Goal: Task Accomplishment & Management: Manage account settings

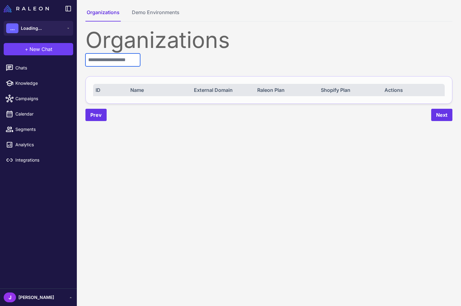
click at [109, 61] on input "text" at bounding box center [112, 59] width 55 height 13
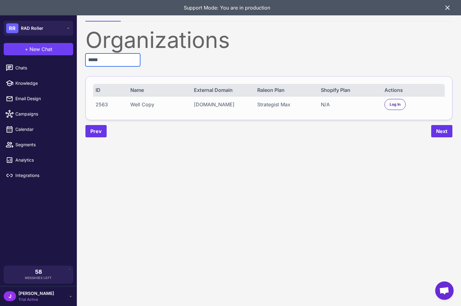
type input "*****"
click at [102, 101] on div "2563" at bounding box center [109, 104] width 29 height 7
drag, startPoint x: 102, startPoint y: 100, endPoint x: 101, endPoint y: 110, distance: 9.6
click at [102, 101] on div "2563" at bounding box center [109, 104] width 29 height 7
copy div "2563"
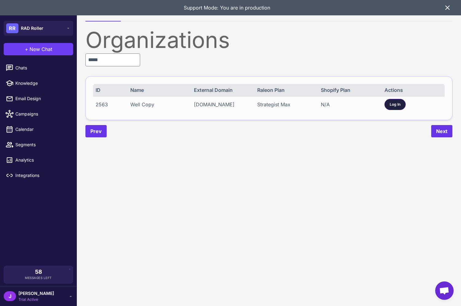
click at [399, 101] on div "Log In" at bounding box center [394, 104] width 21 height 11
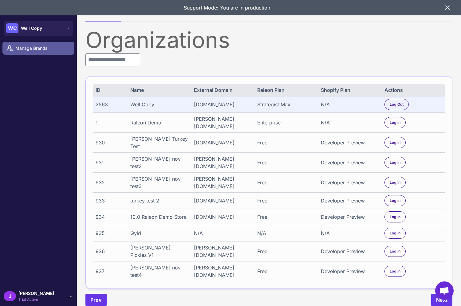
click at [26, 48] on span "Manage Brands" at bounding box center [42, 48] width 54 height 7
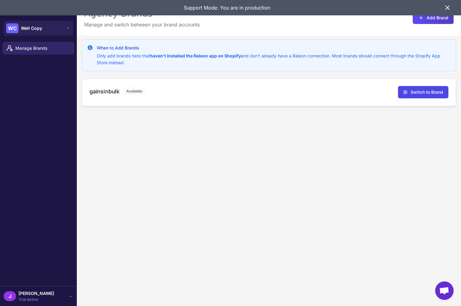
click at [104, 91] on h3 "gainsinbulk" at bounding box center [104, 91] width 30 height 8
click at [450, 6] on icon at bounding box center [446, 7] width 7 height 7
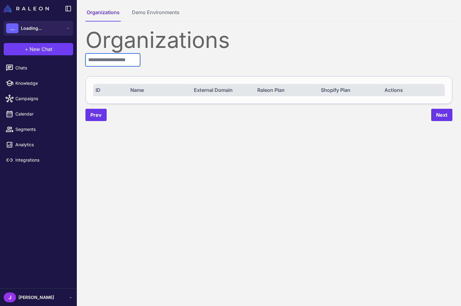
click at [99, 56] on input "text" at bounding box center [112, 59] width 55 height 13
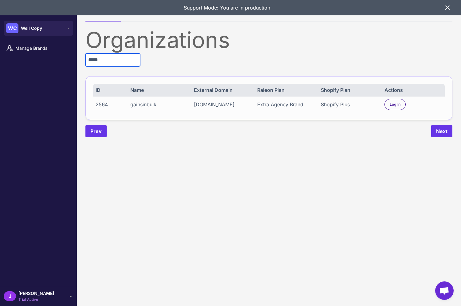
type input "*****"
click at [104, 107] on div "2564" at bounding box center [109, 104] width 29 height 7
copy div "2564"
click at [446, 9] on icon at bounding box center [447, 8] width 4 height 4
